Goal: Task Accomplishment & Management: Manage account settings

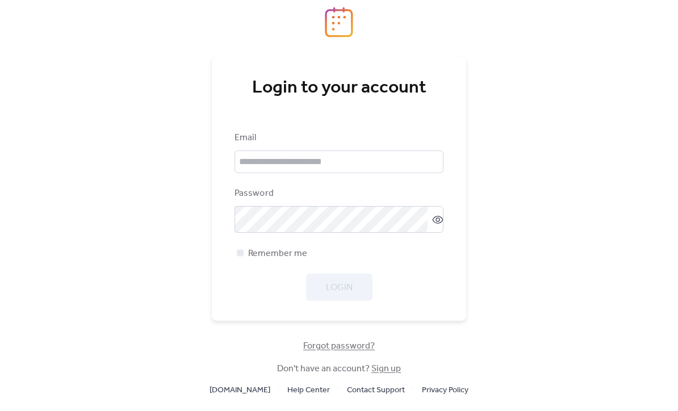
click at [380, 378] on link "Sign up" at bounding box center [386, 370] width 30 height 18
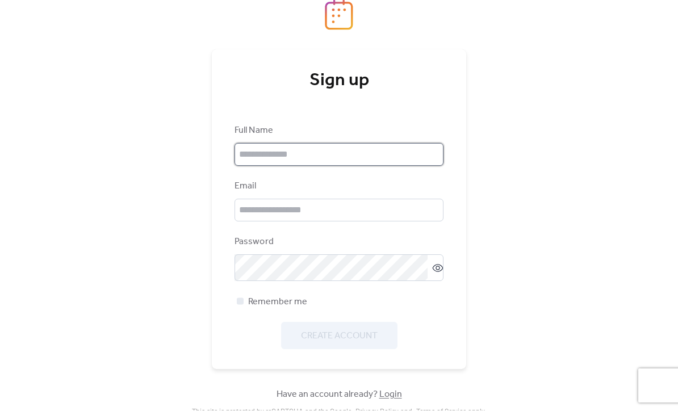
click at [257, 161] on input "text" at bounding box center [339, 155] width 209 height 23
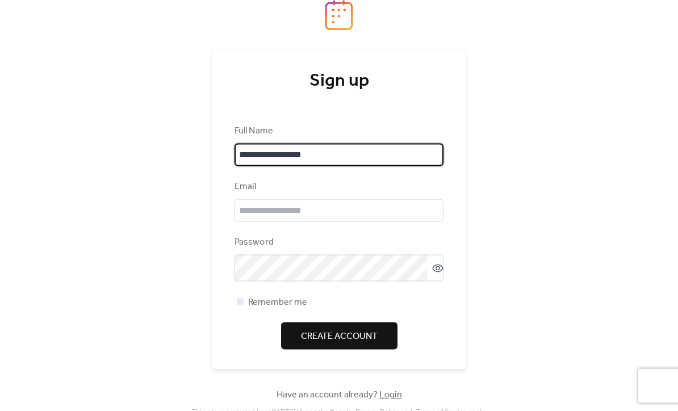
type input "**********"
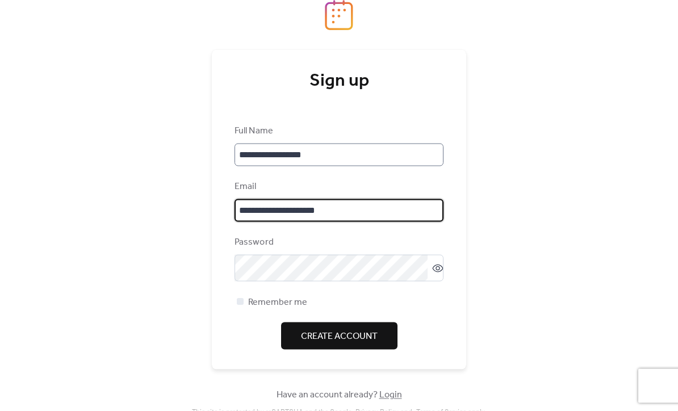
type input "**********"
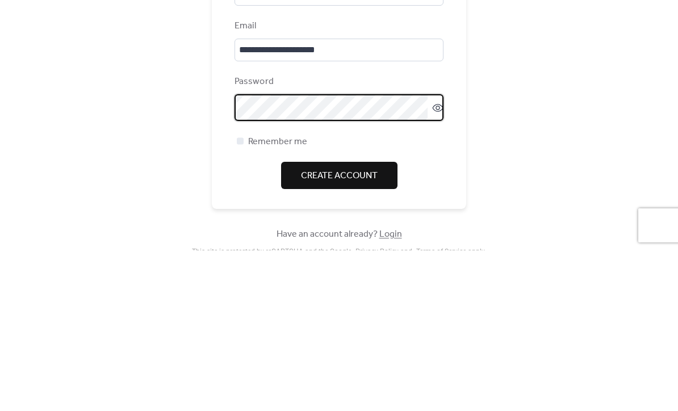
click at [362, 330] on span "Create Account" at bounding box center [339, 337] width 77 height 14
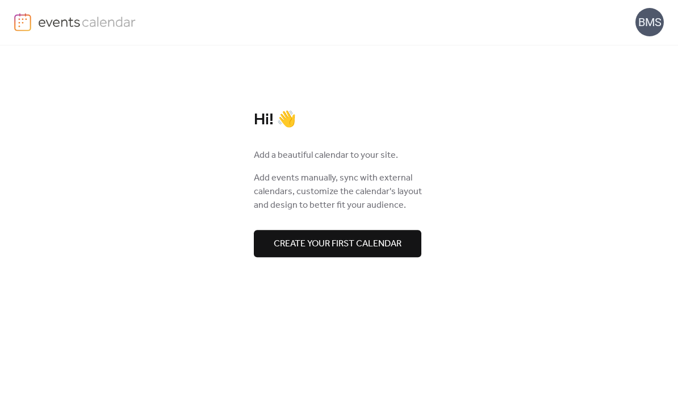
click at [285, 242] on span "Create your first calendar" at bounding box center [338, 245] width 128 height 14
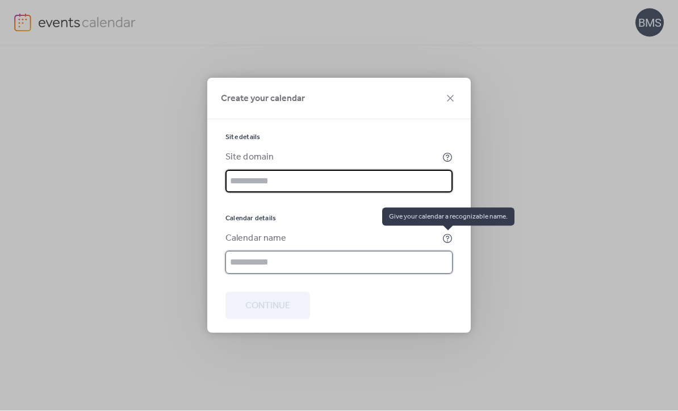
click at [438, 263] on input "text" at bounding box center [338, 263] width 227 height 23
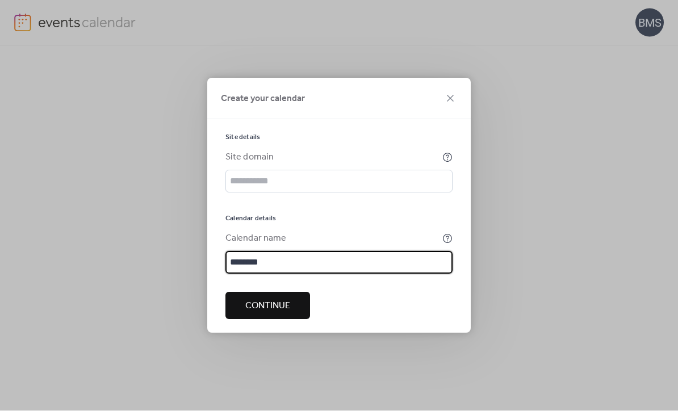
type input "********"
click at [274, 311] on span "Continue" at bounding box center [267, 307] width 45 height 14
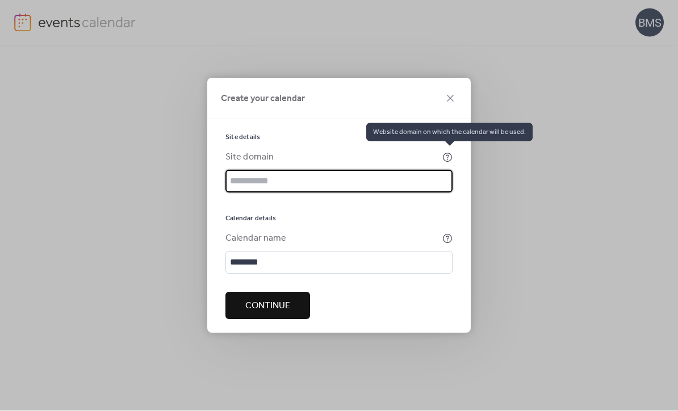
click at [257, 172] on input "text" at bounding box center [338, 181] width 227 height 23
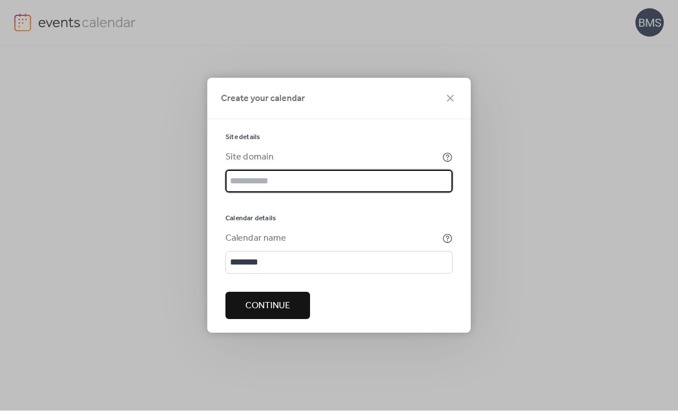
click at [263, 304] on span "Continue" at bounding box center [267, 307] width 45 height 14
type input "**********"
click at [266, 311] on span "Continue" at bounding box center [267, 307] width 45 height 14
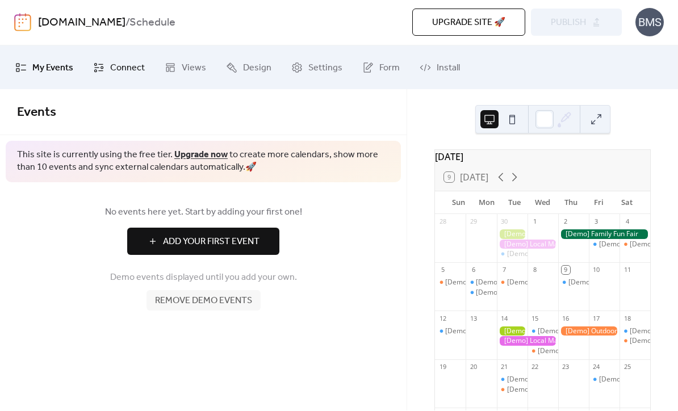
click at [120, 66] on span "Connect" at bounding box center [127, 69] width 35 height 18
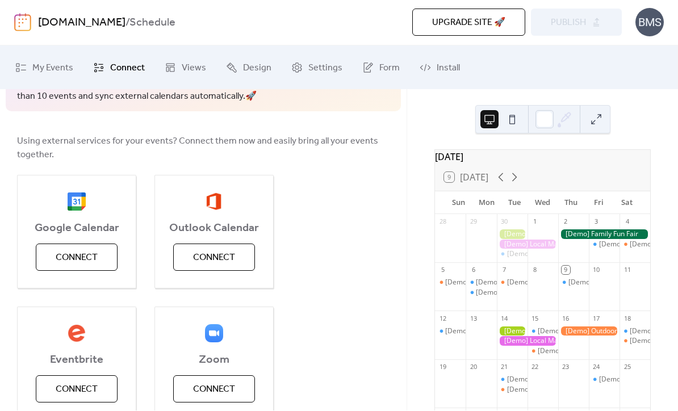
scroll to position [72, 0]
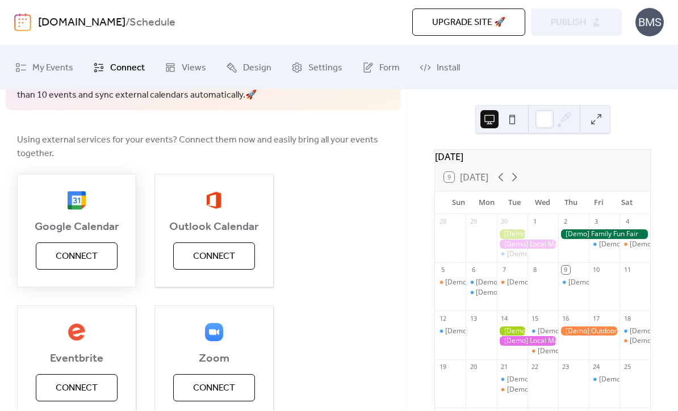
click at [66, 251] on span "Connect" at bounding box center [77, 257] width 42 height 14
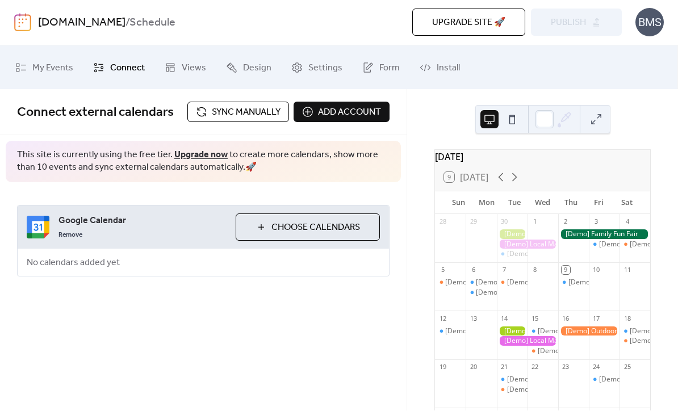
scroll to position [0, 0]
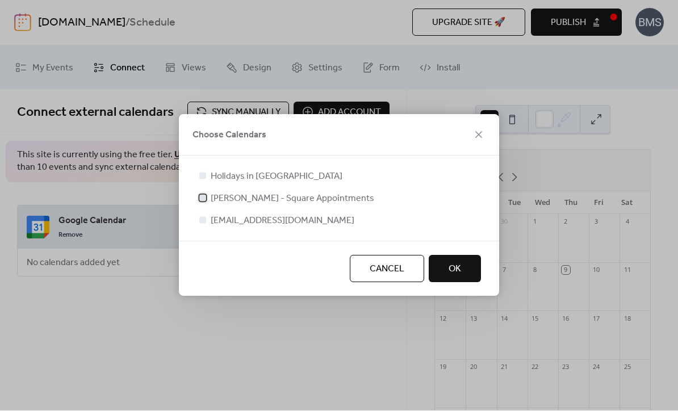
click at [207, 197] on div at bounding box center [202, 198] width 11 height 11
click at [460, 266] on span "OK" at bounding box center [455, 270] width 12 height 14
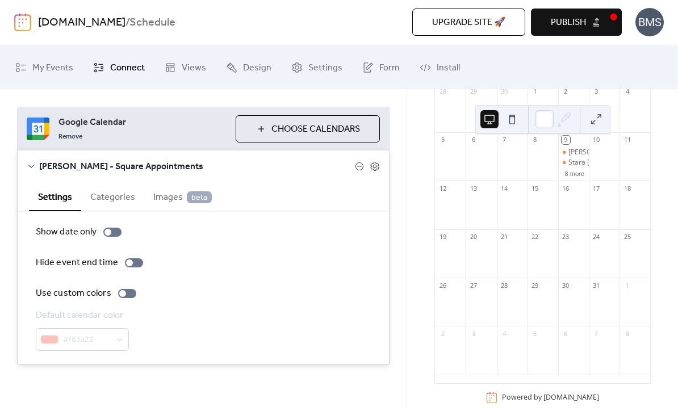
scroll to position [124, 0]
click at [112, 192] on button "Categories" at bounding box center [112, 197] width 63 height 28
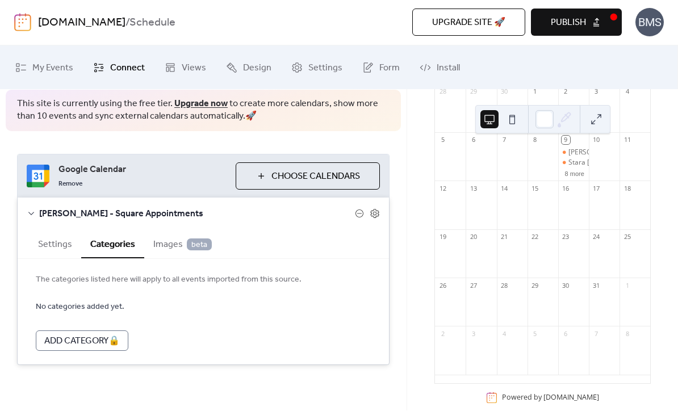
scroll to position [77, 0]
click at [53, 245] on button "Settings" at bounding box center [55, 244] width 52 height 28
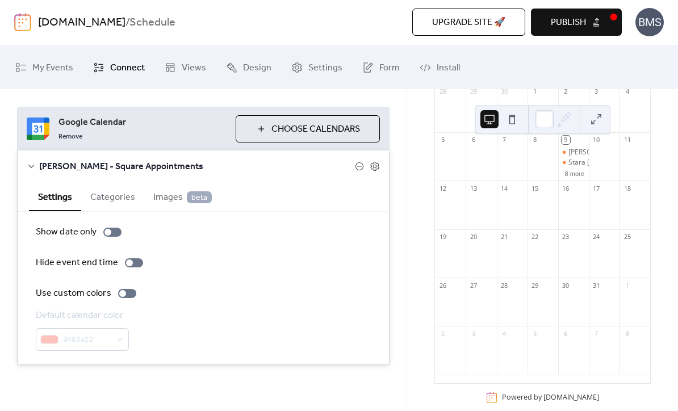
scroll to position [124, 0]
click at [110, 228] on div at bounding box center [112, 232] width 18 height 9
click at [111, 236] on div at bounding box center [112, 232] width 18 height 9
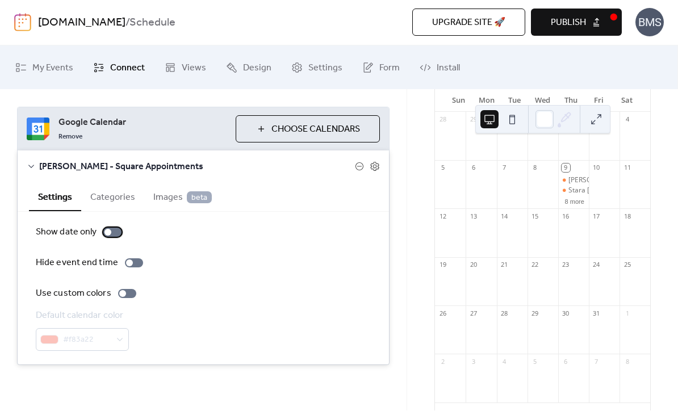
scroll to position [101, 0]
click at [574, 183] on div "[PERSON_NAME]" at bounding box center [594, 182] width 53 height 10
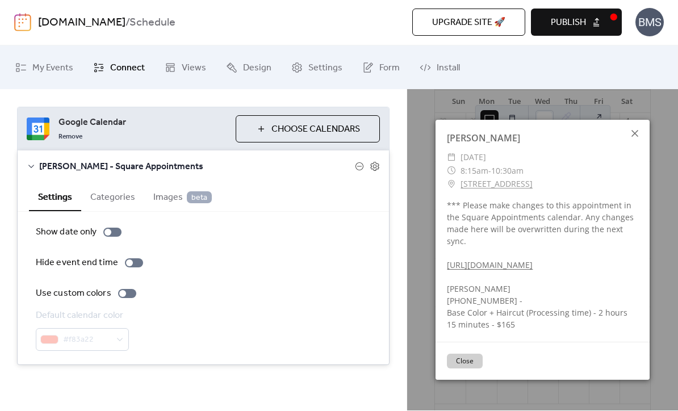
click at [636, 133] on icon at bounding box center [634, 134] width 7 height 7
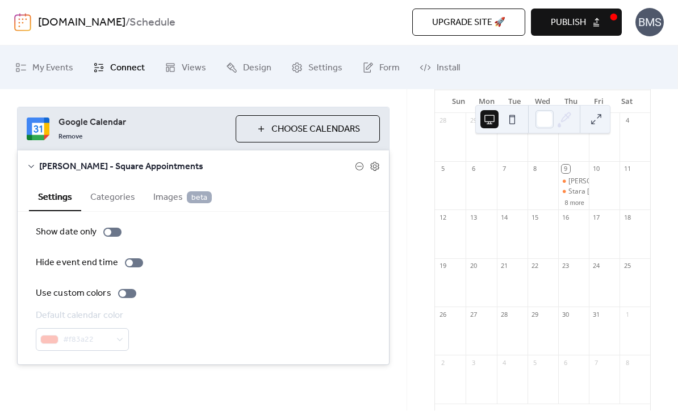
click at [565, 171] on div "9" at bounding box center [566, 169] width 9 height 9
click at [566, 174] on div "9" at bounding box center [566, 169] width 9 height 9
click at [508, 124] on button at bounding box center [512, 120] width 18 height 18
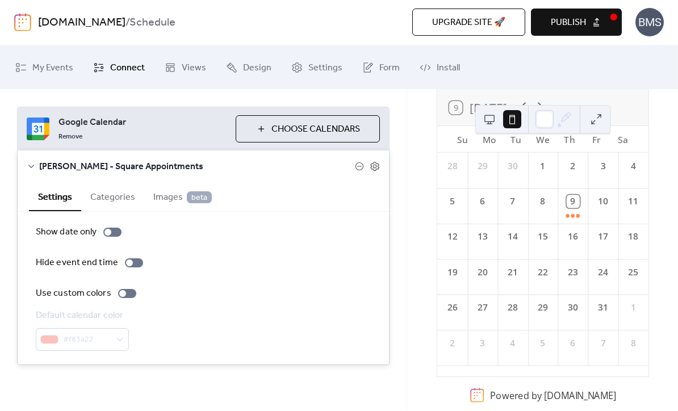
scroll to position [86, 0]
click at [595, 117] on button at bounding box center [596, 120] width 18 height 18
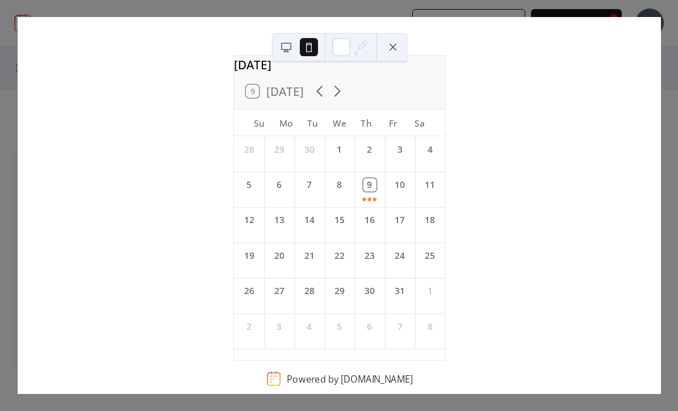
scroll to position [31, 0]
click at [391, 47] on button at bounding box center [393, 47] width 18 height 18
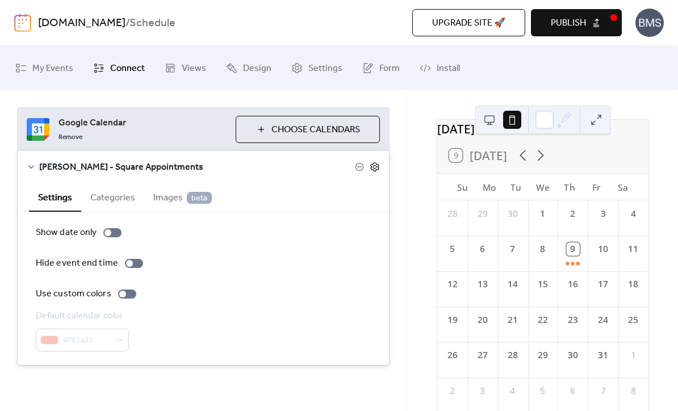
click at [370, 168] on icon at bounding box center [375, 167] width 10 height 10
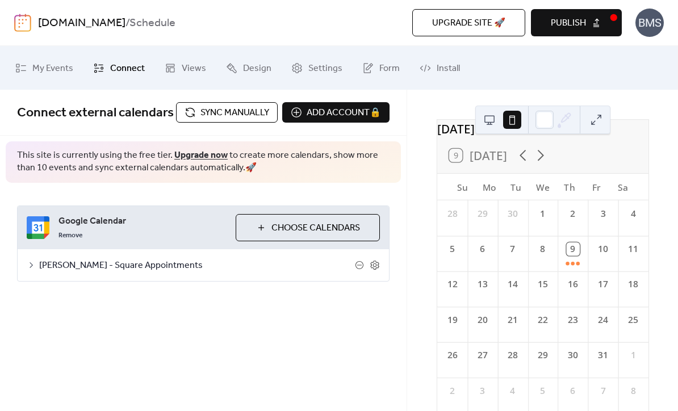
click at [31, 281] on div "[PERSON_NAME] - Square Appointments" at bounding box center [203, 265] width 371 height 32
click at [59, 273] on span "[PERSON_NAME] - Square Appointments" at bounding box center [197, 266] width 316 height 14
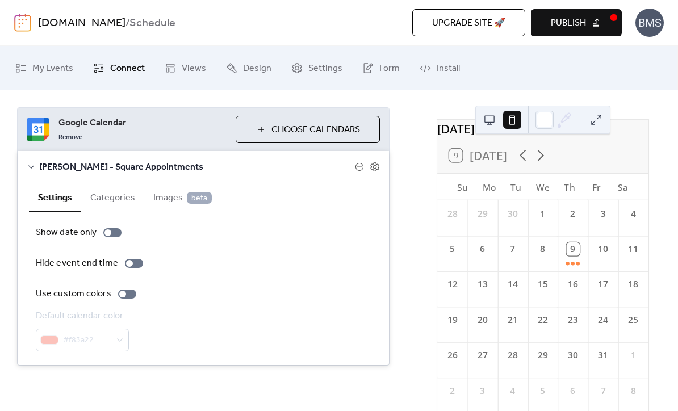
scroll to position [124, 0]
click at [129, 261] on div at bounding box center [129, 263] width 7 height 7
click at [136, 257] on label "Hide event end time" at bounding box center [92, 264] width 112 height 14
click at [119, 292] on div at bounding box center [122, 294] width 7 height 7
click at [120, 340] on div "#f83a22" at bounding box center [82, 340] width 93 height 23
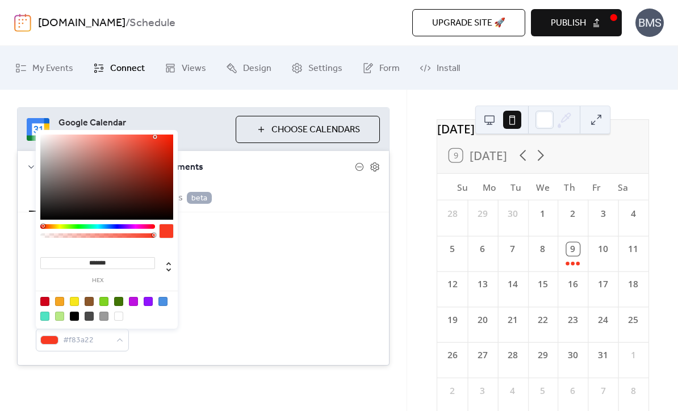
click at [48, 300] on div at bounding box center [44, 301] width 9 height 9
type input "*******"
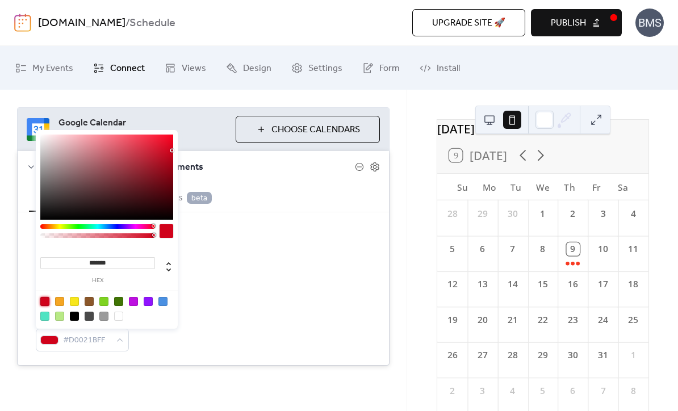
click at [296, 316] on div "Default calendar color #D0021BFF" at bounding box center [203, 330] width 335 height 42
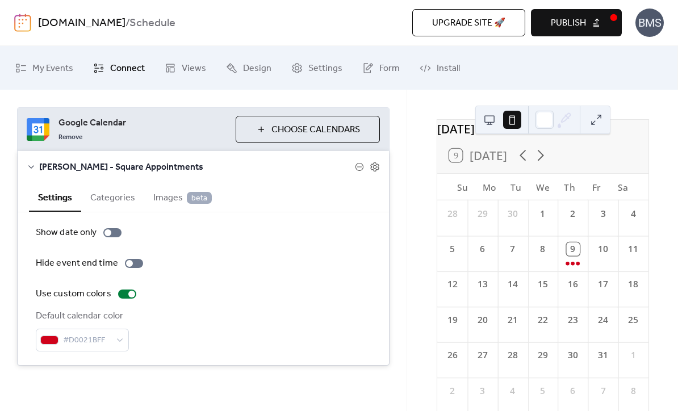
click at [111, 202] on button "Categories" at bounding box center [112, 197] width 63 height 28
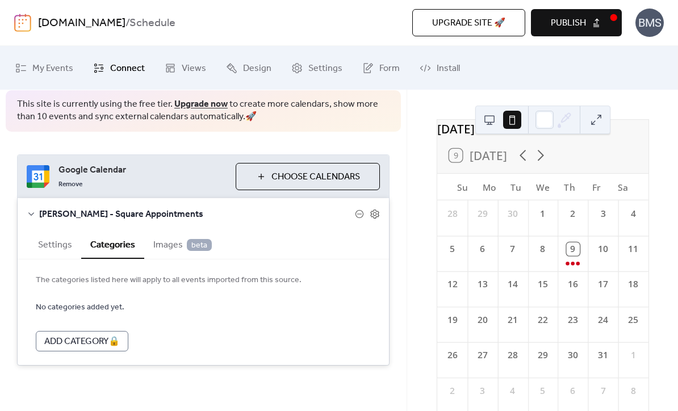
scroll to position [77, 0]
click at [165, 248] on span "Images beta" at bounding box center [182, 246] width 58 height 14
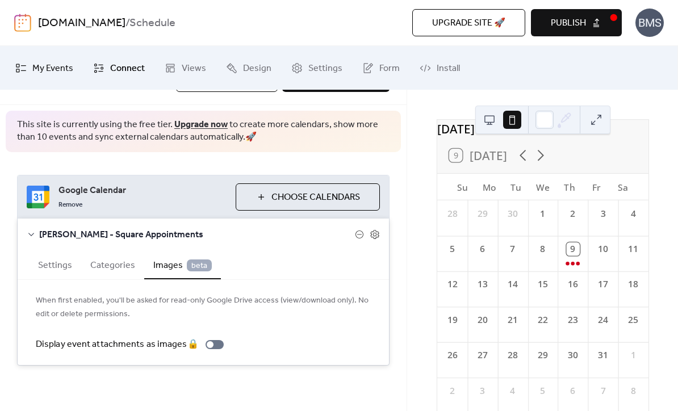
click at [51, 65] on span "My Events" at bounding box center [52, 69] width 41 height 18
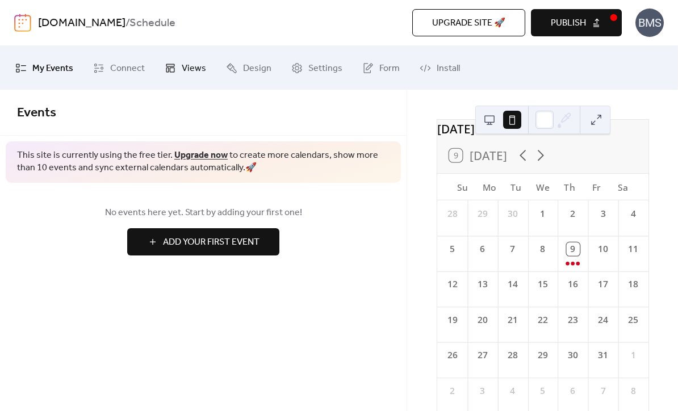
click at [177, 61] on link "Views" at bounding box center [185, 68] width 58 height 35
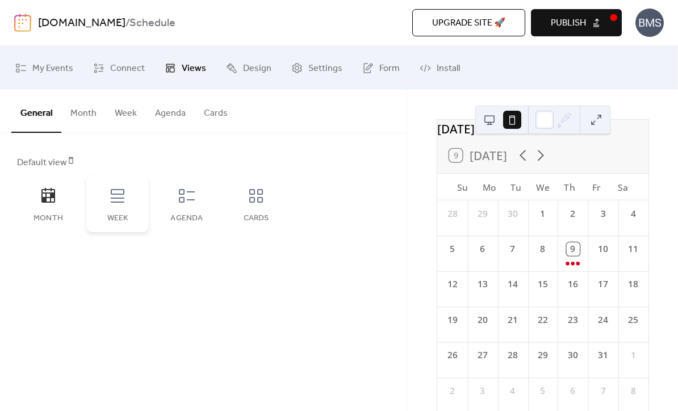
click at [117, 202] on icon at bounding box center [118, 196] width 14 height 14
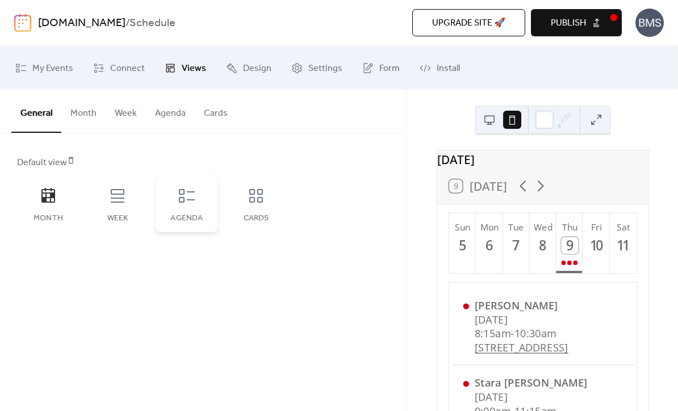
click at [188, 203] on icon at bounding box center [187, 196] width 18 height 18
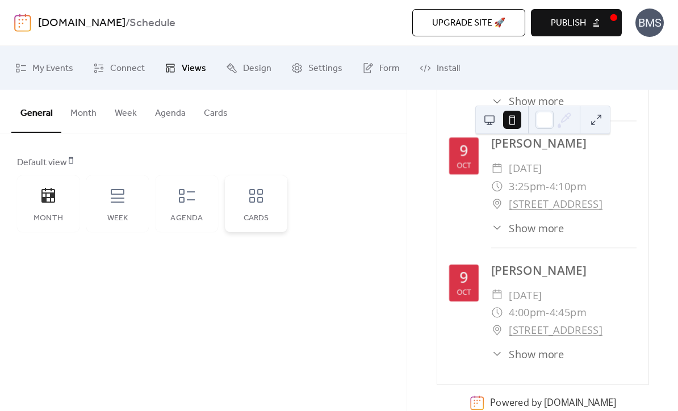
click at [257, 201] on icon at bounding box center [256, 196] width 18 height 18
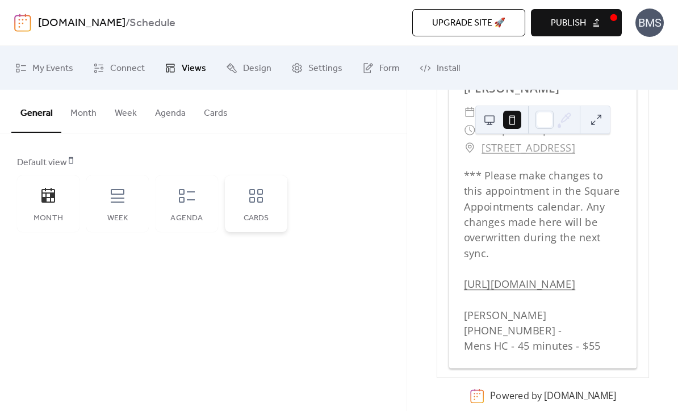
scroll to position [4534, 0]
click at [488, 120] on button at bounding box center [489, 120] width 18 height 18
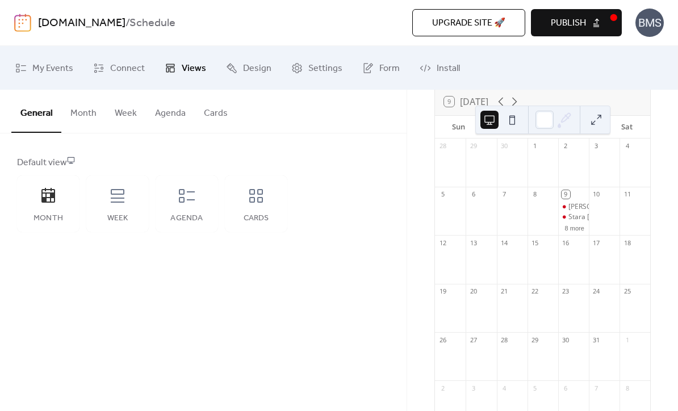
scroll to position [77, 0]
click at [256, 208] on div "Cards" at bounding box center [256, 203] width 62 height 57
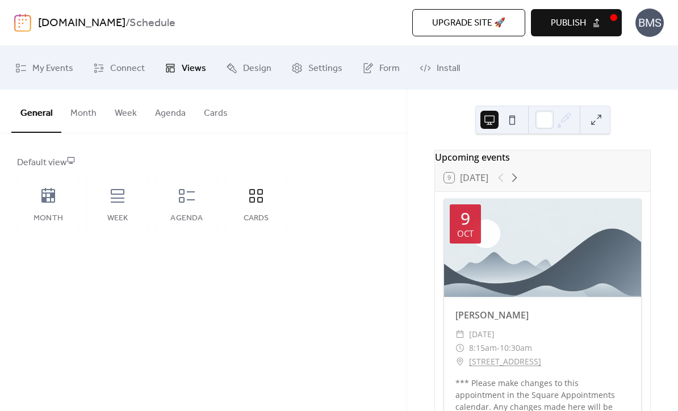
click at [209, 111] on button "Cards" at bounding box center [216, 111] width 42 height 42
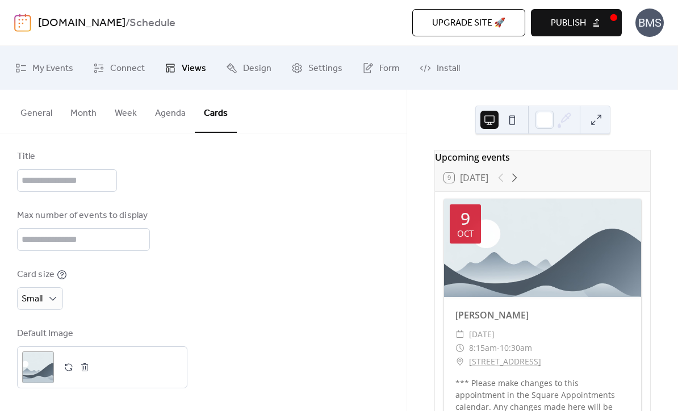
scroll to position [143, 0]
click at [34, 367] on div ";" at bounding box center [38, 368] width 32 height 32
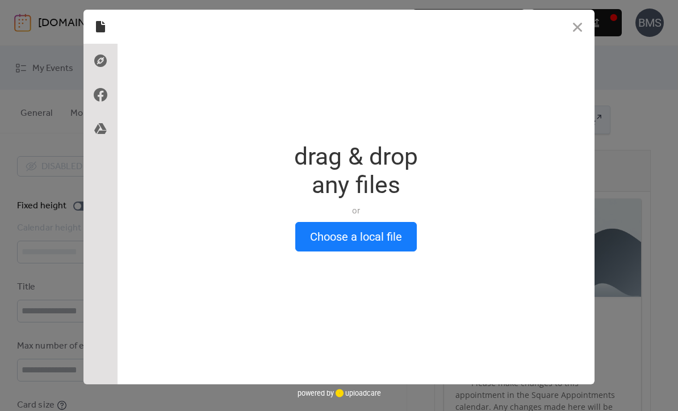
scroll to position [0, 0]
click at [102, 61] on icon at bounding box center [100, 61] width 18 height 18
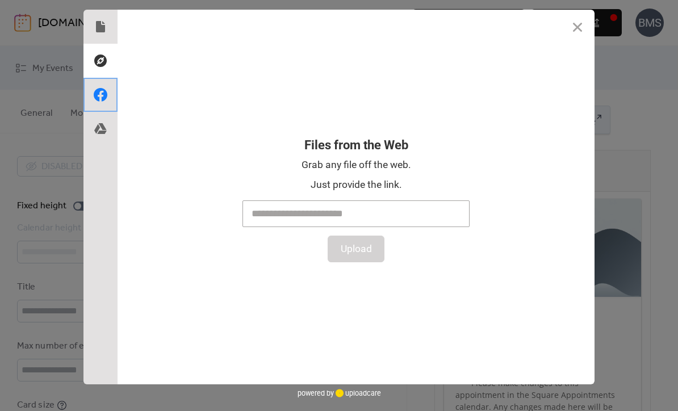
click at [101, 94] on icon at bounding box center [100, 95] width 18 height 18
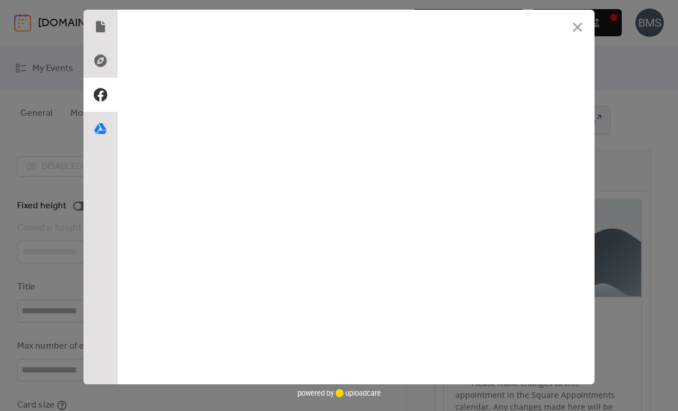
click at [97, 132] on use at bounding box center [100, 128] width 12 height 11
click at [578, 30] on button "Close" at bounding box center [578, 27] width 34 height 34
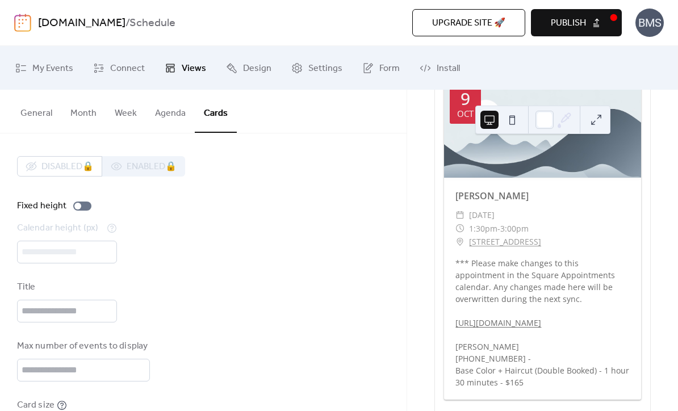
scroll to position [1825, 0]
click at [128, 68] on span "Connect" at bounding box center [127, 69] width 35 height 18
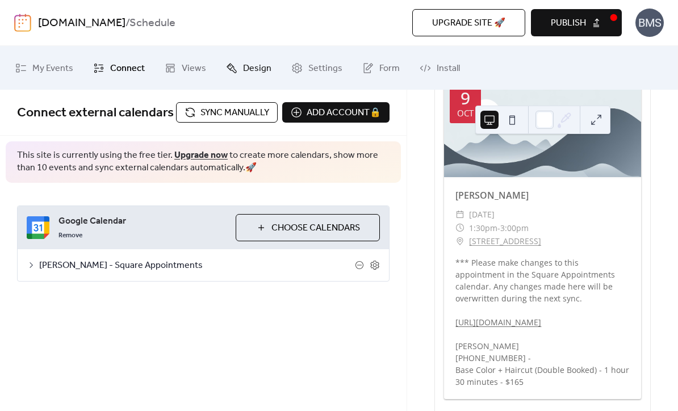
click at [256, 72] on span "Design" at bounding box center [257, 69] width 28 height 18
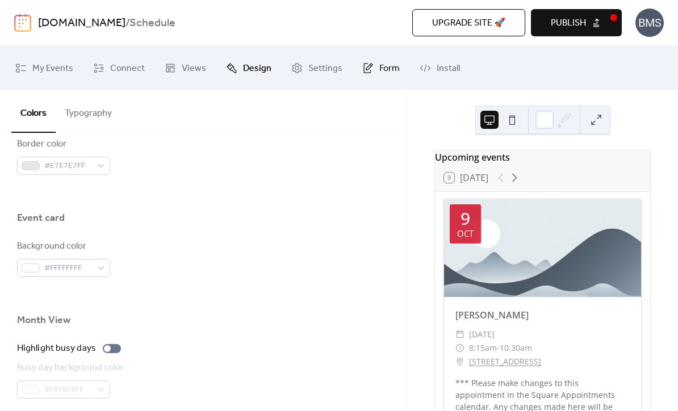
click at [371, 74] on link "Form" at bounding box center [381, 68] width 55 height 35
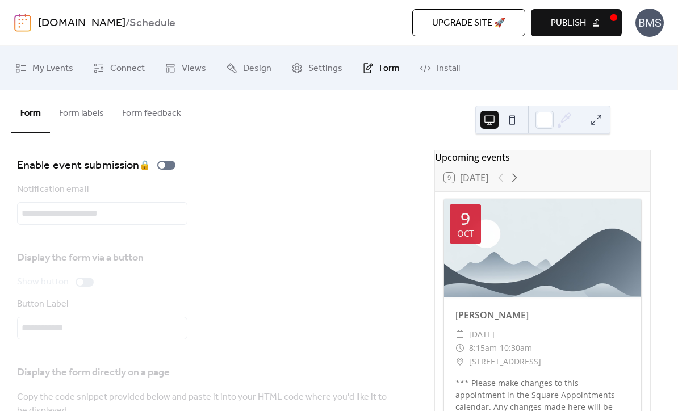
click at [88, 114] on button "Form labels" at bounding box center [81, 111] width 63 height 42
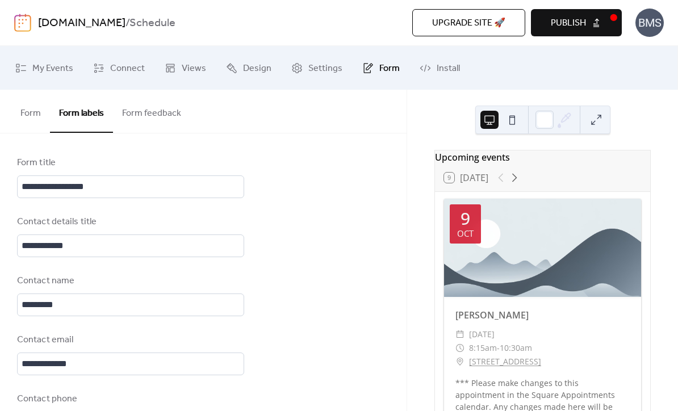
click at [150, 115] on button "Form feedback" at bounding box center [151, 111] width 77 height 42
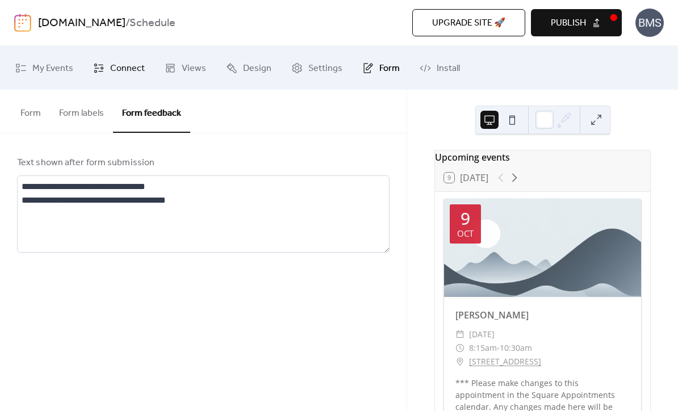
click at [122, 72] on span "Connect" at bounding box center [127, 69] width 35 height 18
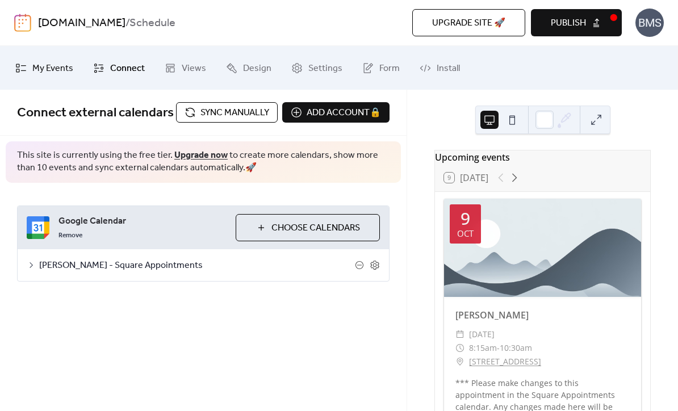
click at [44, 72] on span "My Events" at bounding box center [52, 69] width 41 height 18
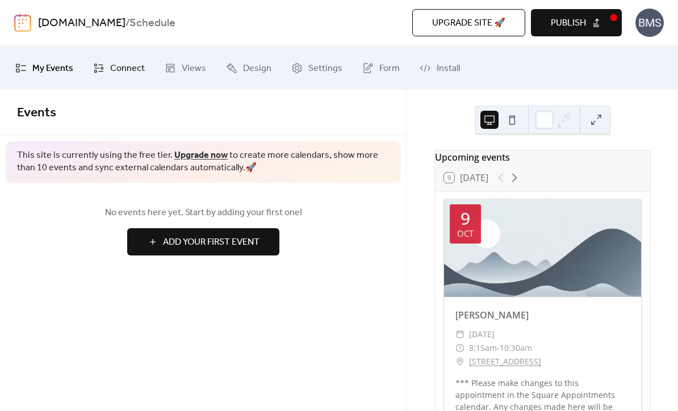
click at [115, 65] on span "Connect" at bounding box center [127, 69] width 35 height 18
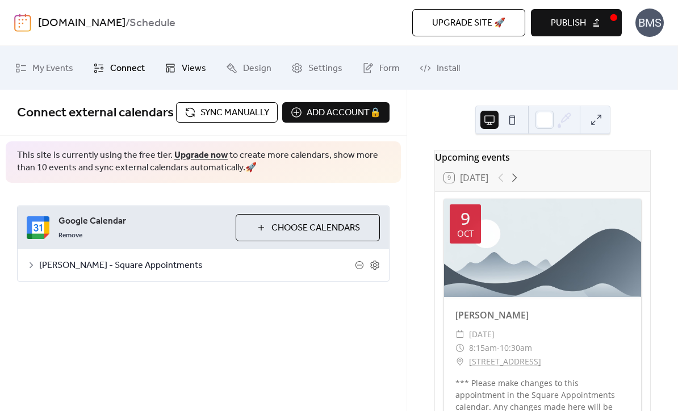
click at [183, 68] on span "Views" at bounding box center [194, 69] width 24 height 18
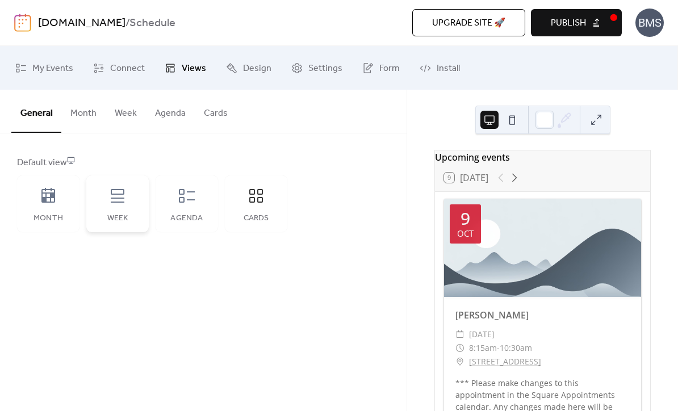
click at [122, 204] on icon at bounding box center [117, 196] width 18 height 18
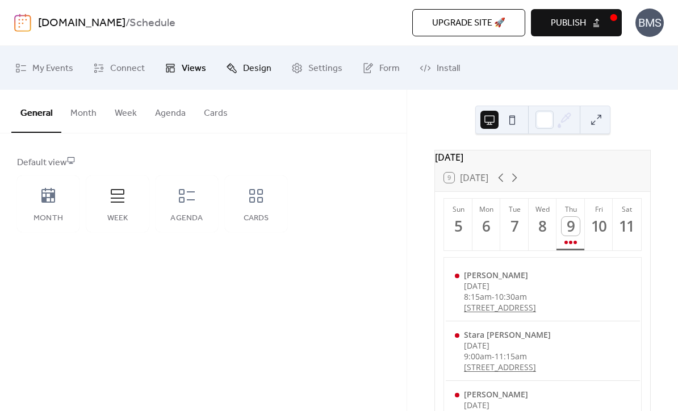
click at [253, 66] on span "Design" at bounding box center [257, 69] width 28 height 18
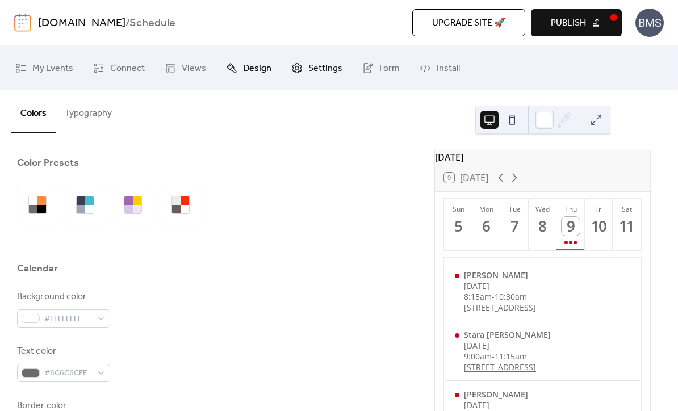
click at [319, 59] on link "Settings" at bounding box center [317, 68] width 68 height 35
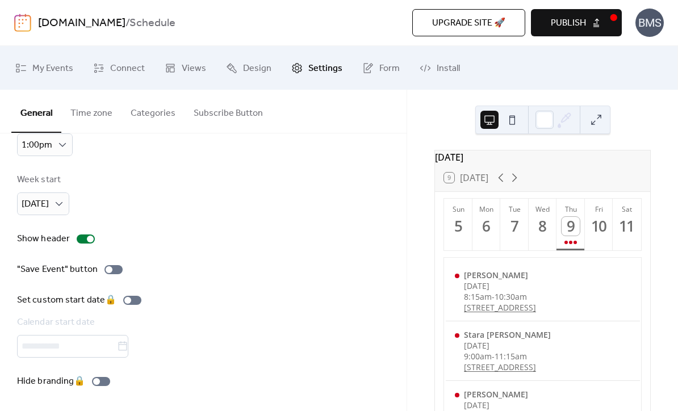
scroll to position [105, 0]
